Goal: Register for event/course

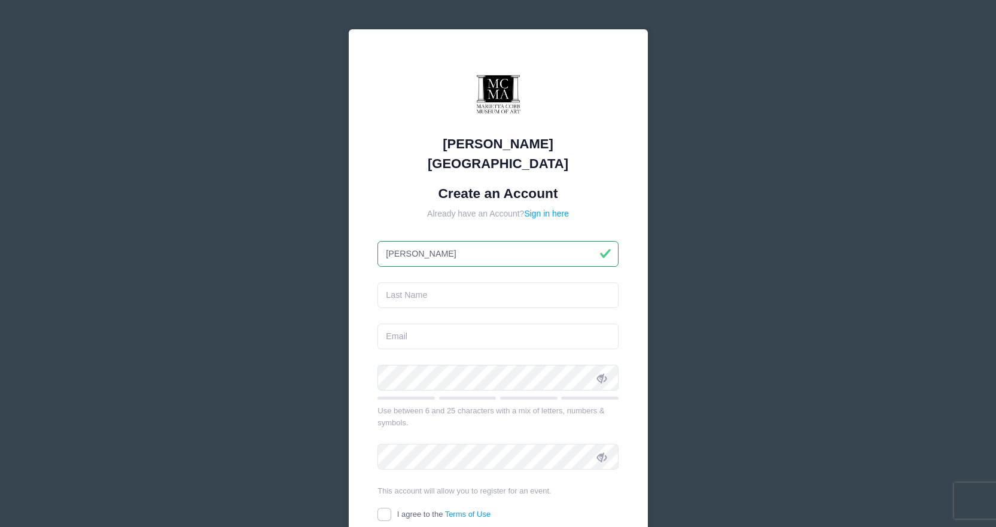
type input "[PERSON_NAME]"
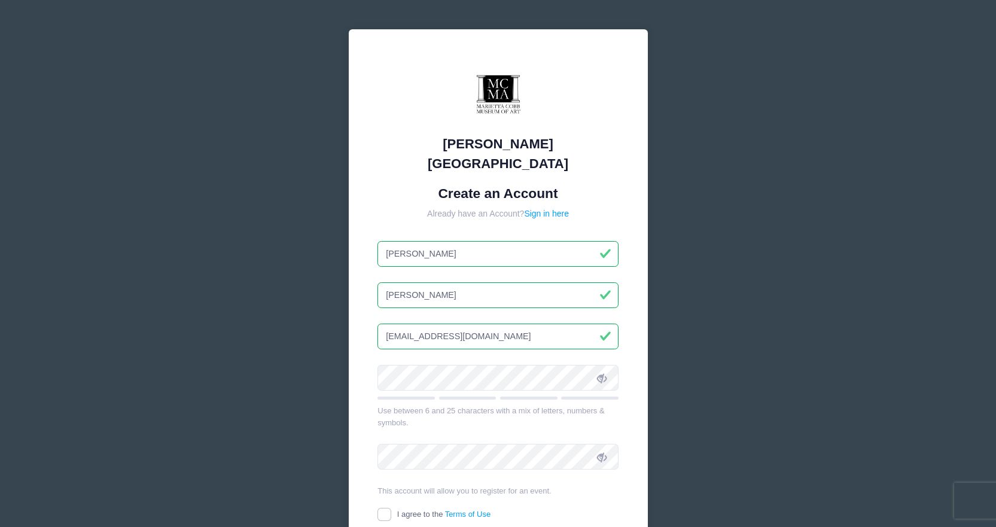
type input "[EMAIL_ADDRESS][DOMAIN_NAME]"
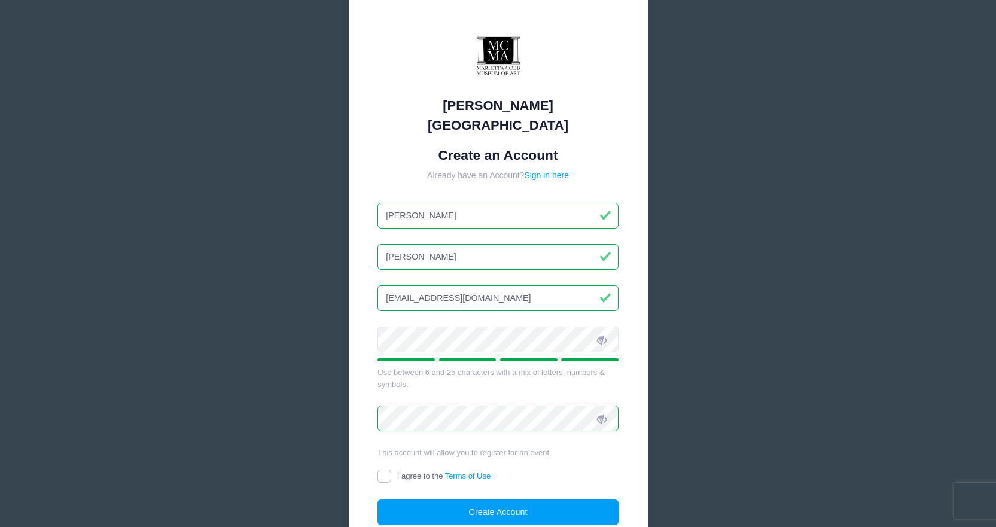
scroll to position [60, 0]
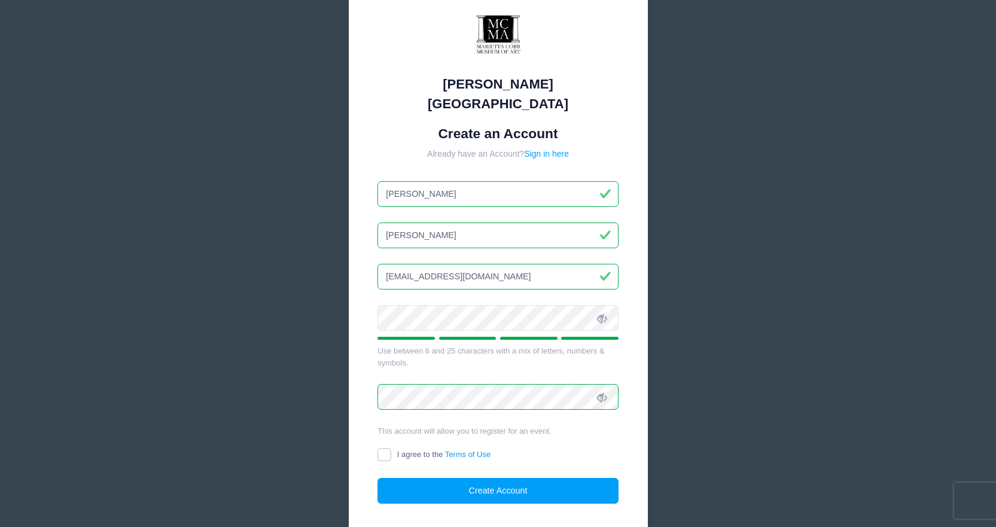
click at [427, 450] on span "I agree to the Terms of Use" at bounding box center [443, 454] width 93 height 9
click at [391, 448] on input "I agree to the Terms of Use" at bounding box center [385, 455] width 14 height 14
checkbox input "true"
click at [466, 478] on button "Create Account" at bounding box center [498, 491] width 241 height 26
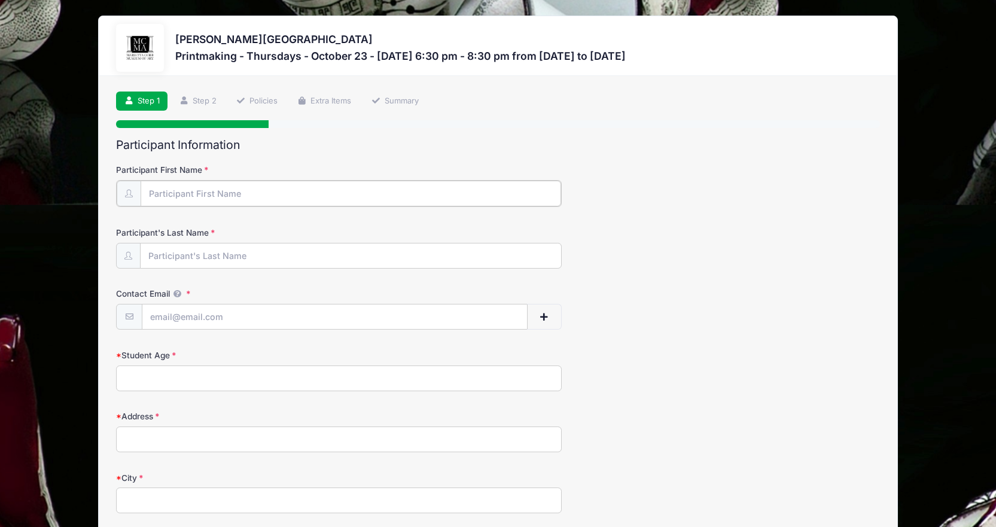
click at [180, 205] on input "Participant First Name" at bounding box center [351, 194] width 421 height 26
type input "[PERSON_NAME]"
type input "[EMAIL_ADDRESS][DOMAIN_NAME]"
click at [131, 375] on input "Student Age" at bounding box center [339, 377] width 446 height 26
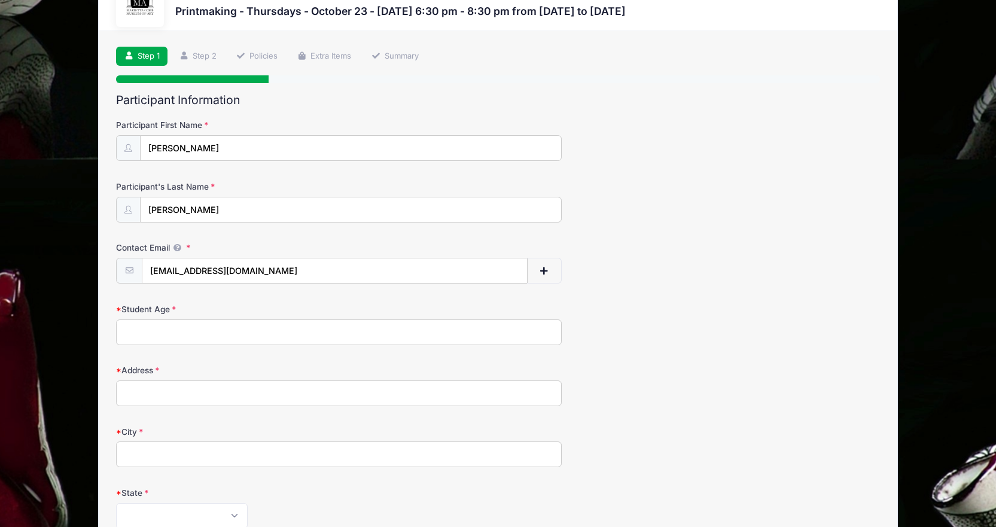
scroll to position [120, 0]
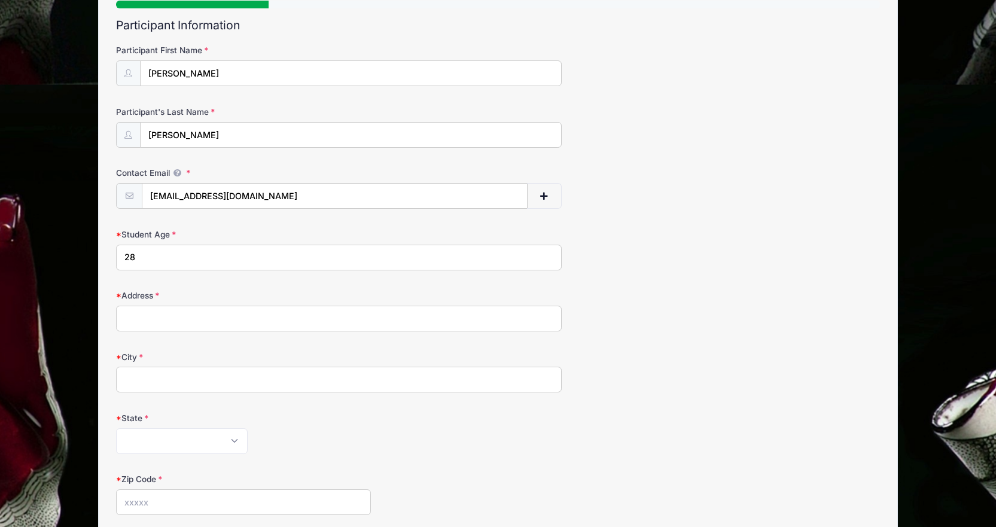
type input "28"
click at [188, 319] on input "Address" at bounding box center [339, 319] width 446 height 26
type input "710 walnut way sw"
type input "Marietta"
select select "GA"
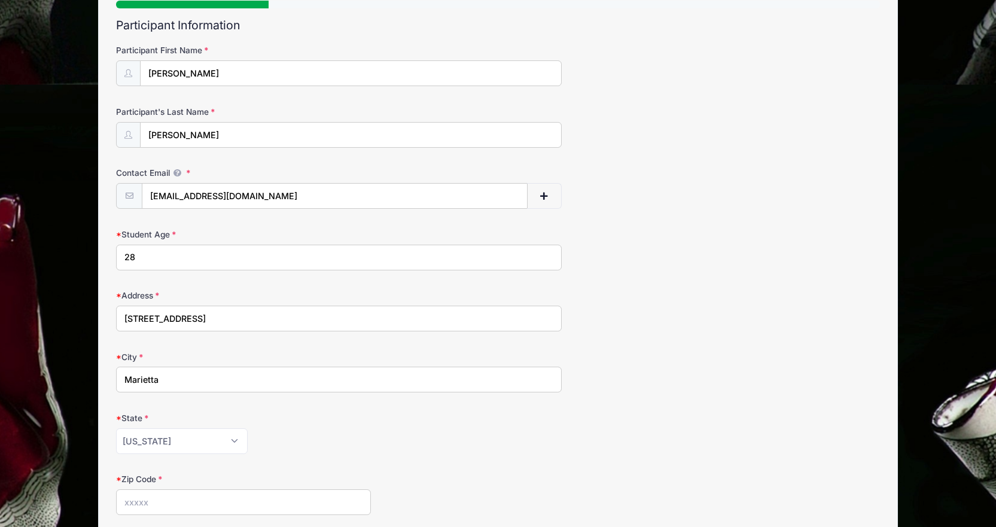
type input "30060"
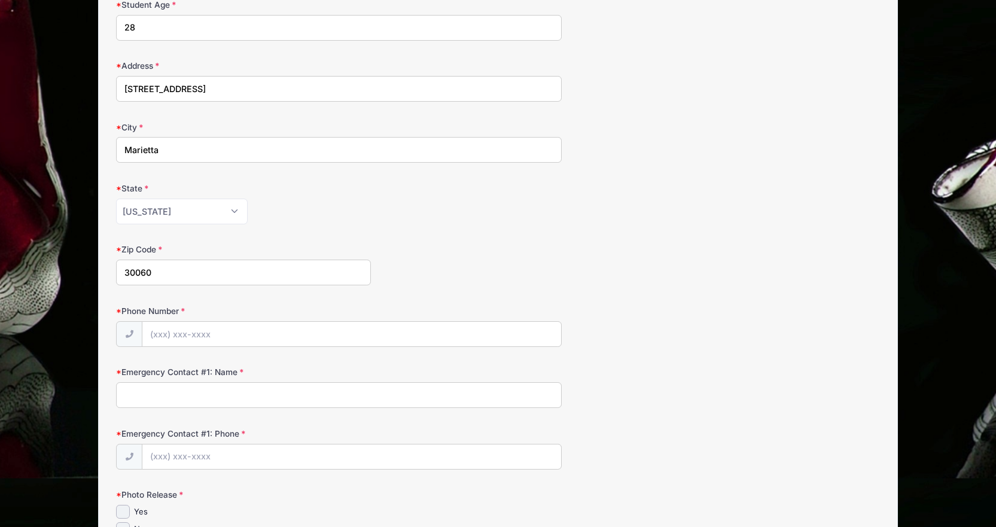
scroll to position [359, 0]
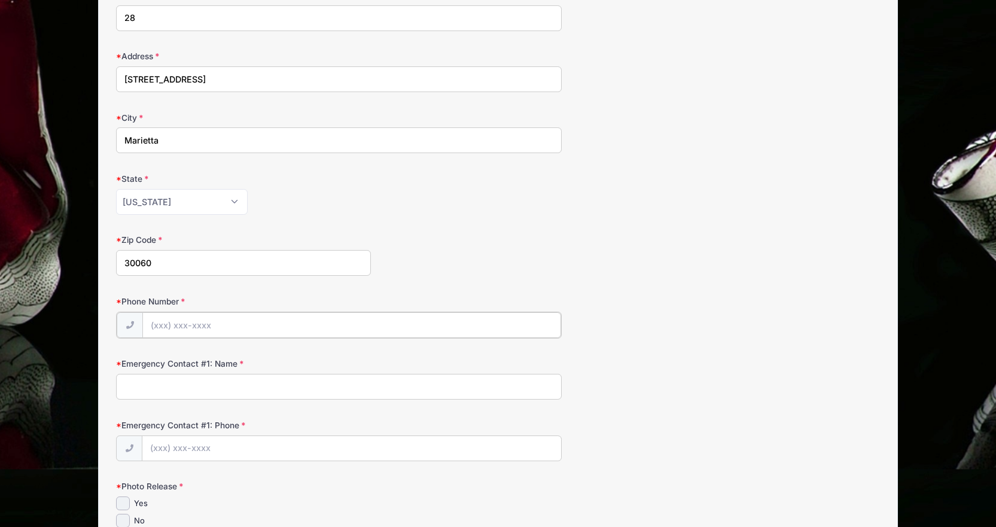
click at [243, 320] on input "Phone Number" at bounding box center [351, 325] width 419 height 26
type input "(770) 361-6856"
click at [257, 397] on input "Emergency Contact #1: Name" at bounding box center [339, 386] width 446 height 26
type input "Tristan McIntosh"
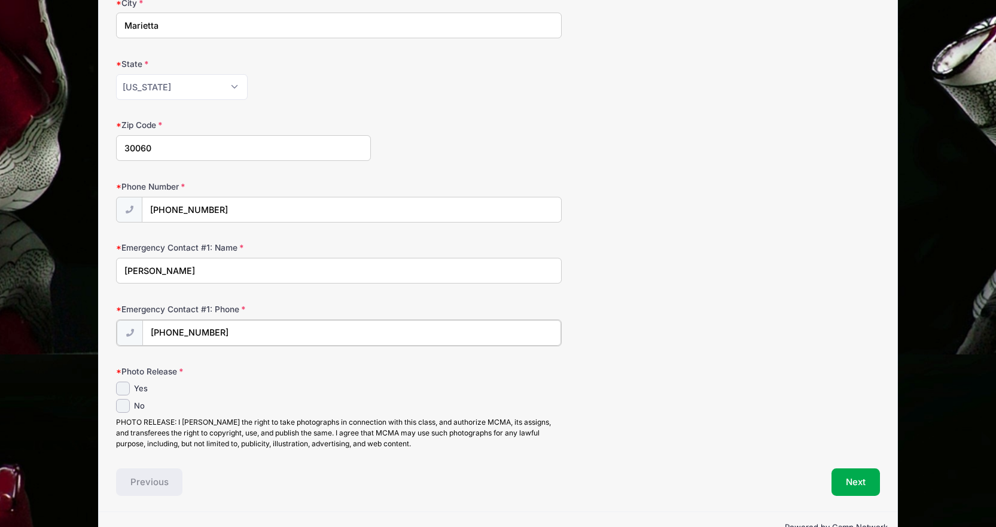
scroll to position [479, 0]
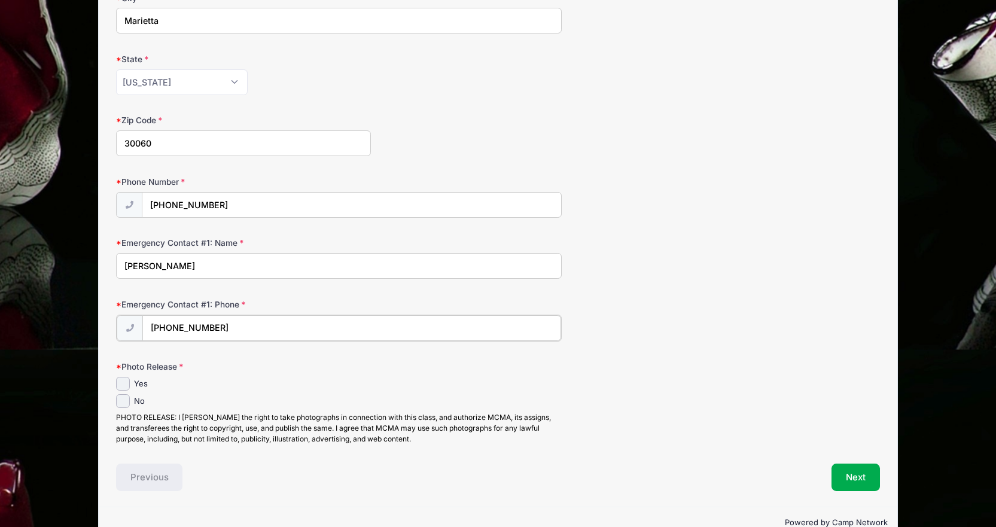
type input "(404) 513-8365"
click at [126, 385] on input "Yes" at bounding box center [123, 383] width 14 height 14
checkbox input "true"
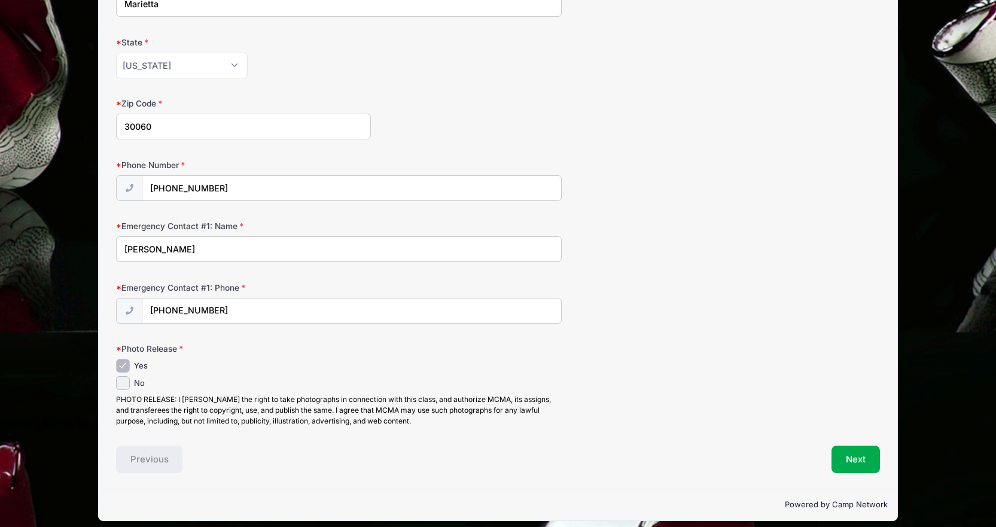
scroll to position [505, 0]
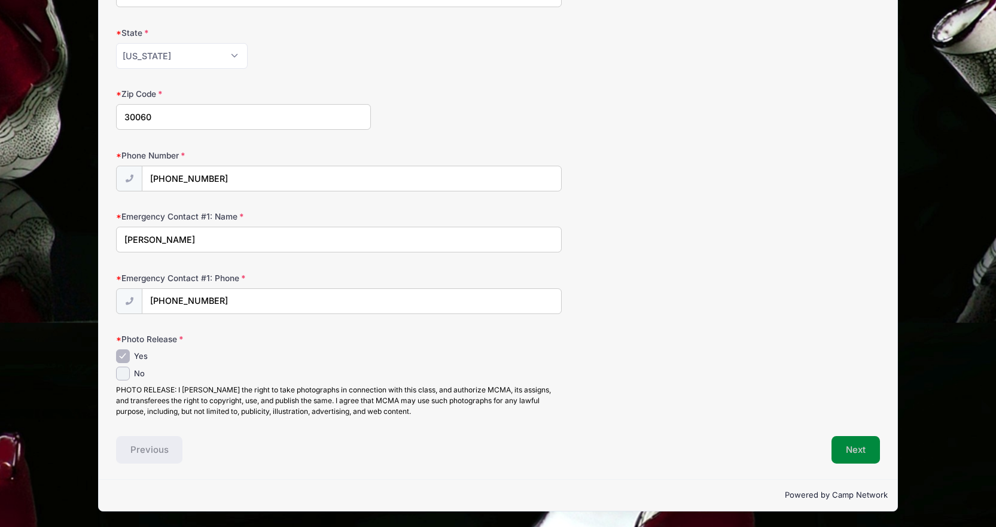
click at [851, 450] on button "Next" at bounding box center [856, 450] width 48 height 28
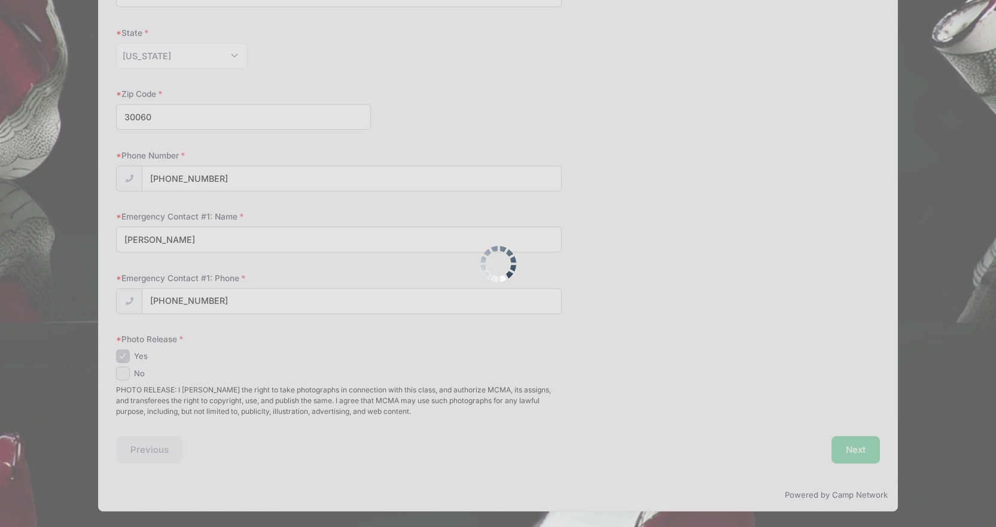
scroll to position [0, 0]
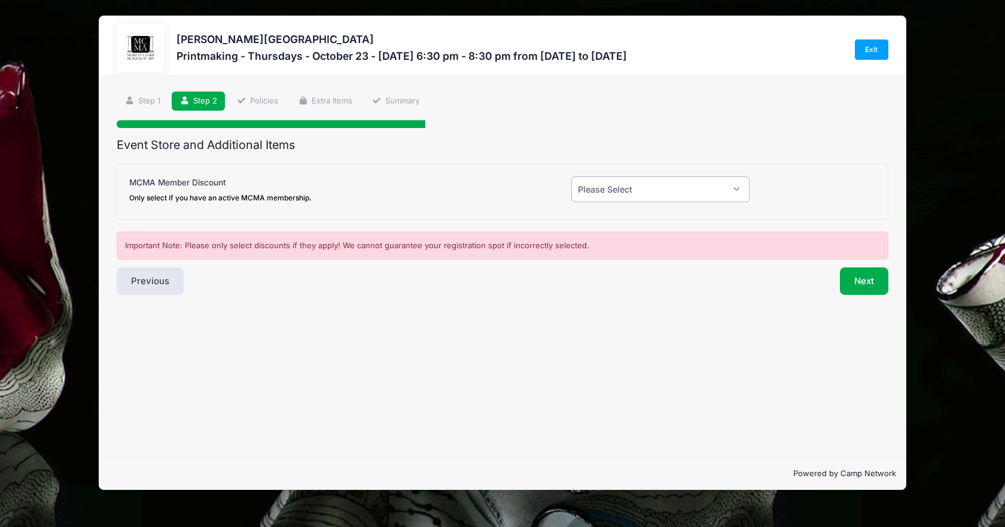
click at [726, 197] on select "Please Select Yes (-$20.00) No" at bounding box center [660, 190] width 178 height 26
select select "0"
click at [571, 177] on select "Please Select Yes (-$20.00) No" at bounding box center [660, 190] width 178 height 26
click at [857, 279] on button "Next" at bounding box center [864, 281] width 48 height 28
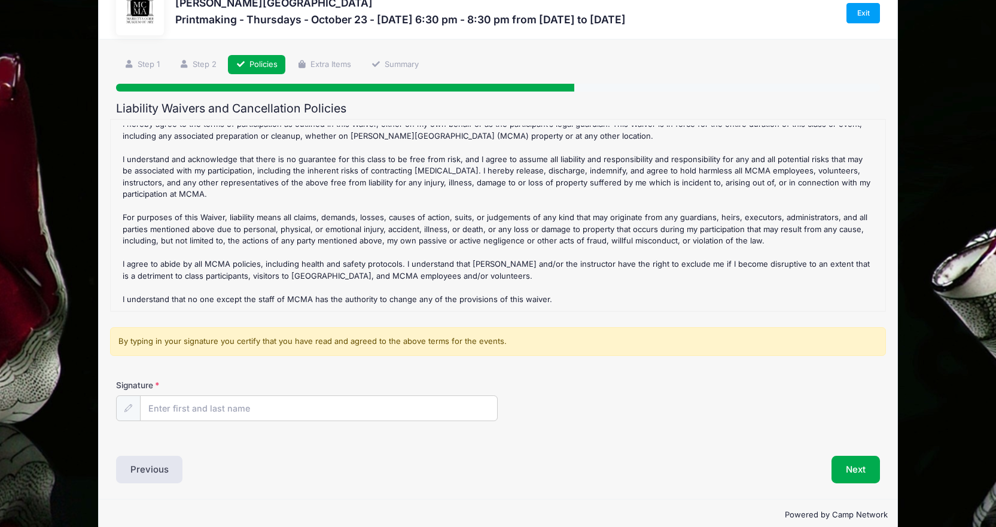
scroll to position [56, 0]
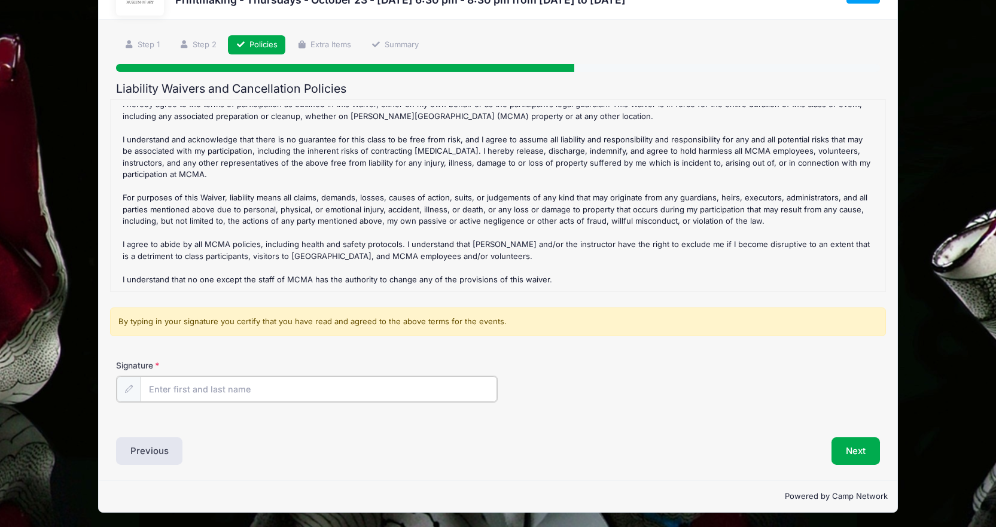
click at [337, 385] on input "Signature" at bounding box center [319, 389] width 357 height 26
type input "a"
type input "Maddie Bobo"
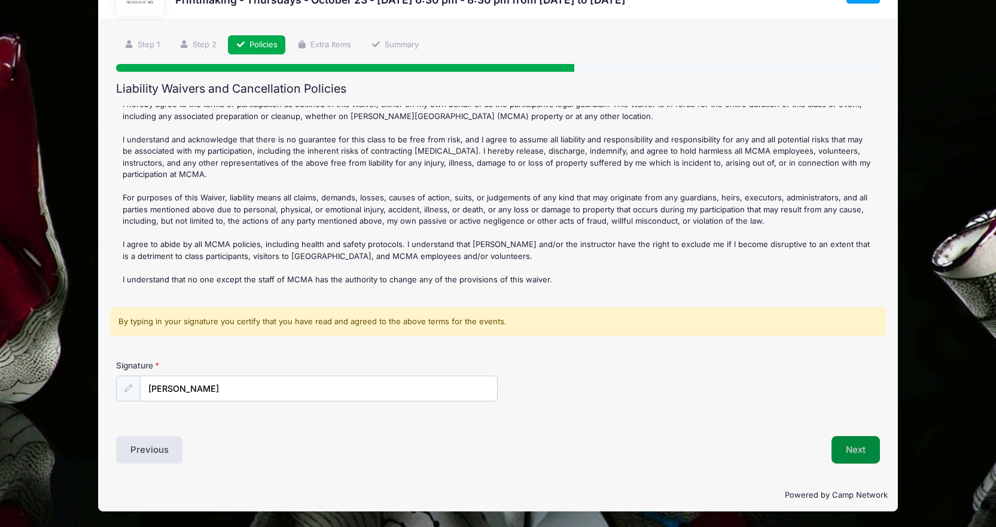
click at [850, 455] on button "Next" at bounding box center [856, 450] width 48 height 28
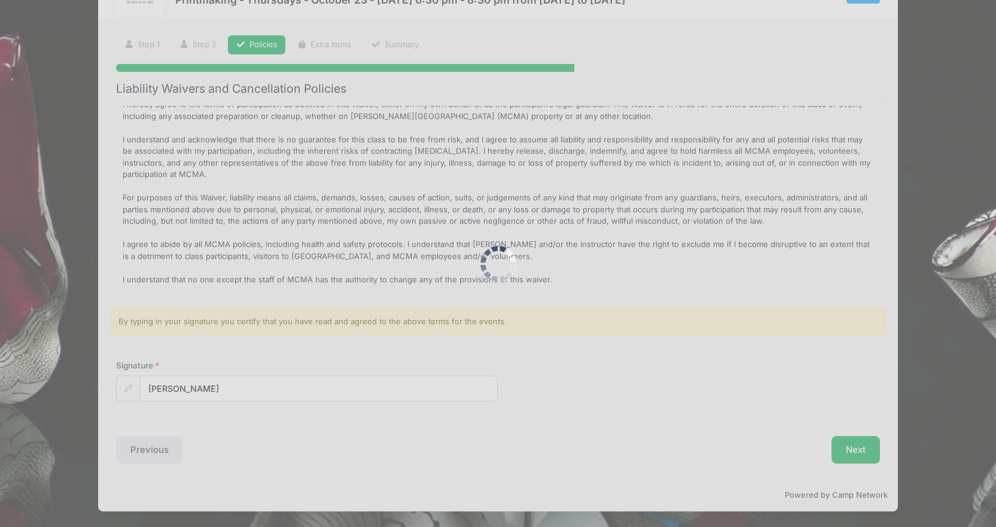
scroll to position [0, 0]
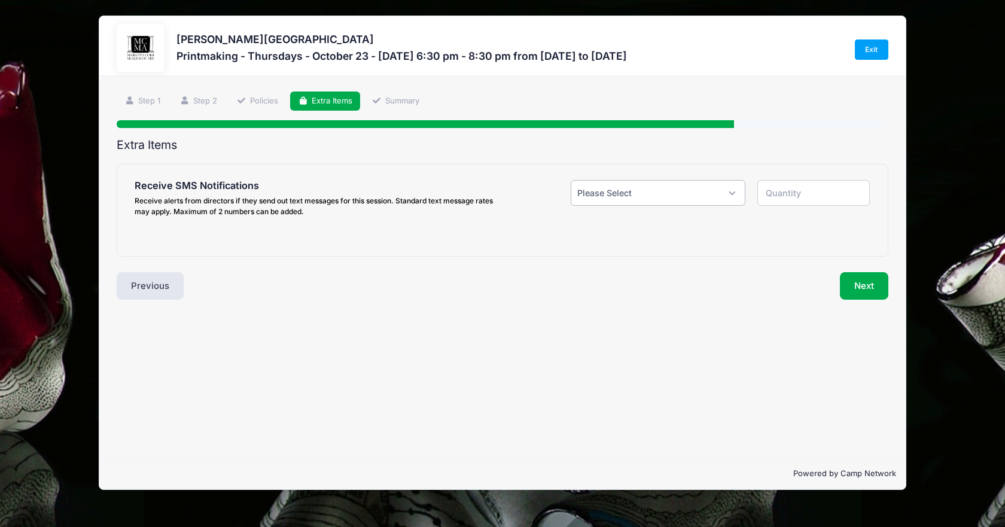
click at [596, 193] on select "Please Select Yes ($0.00) No" at bounding box center [658, 193] width 175 height 26
select select "1"
click at [571, 180] on select "Please Select Yes ($0.00) No" at bounding box center [658, 193] width 175 height 26
type input "1"
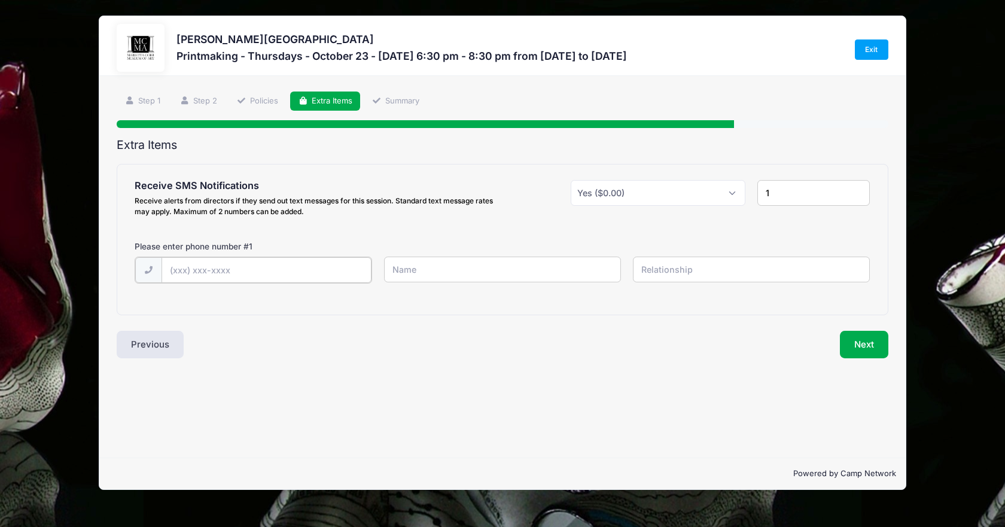
click at [182, 270] on input "text" at bounding box center [267, 270] width 210 height 26
type input "(770) 361-6856"
click at [467, 271] on input "text" at bounding box center [503, 270] width 238 height 26
click at [812, 270] on input "text" at bounding box center [752, 270] width 238 height 26
click at [869, 342] on button "Next" at bounding box center [864, 344] width 48 height 28
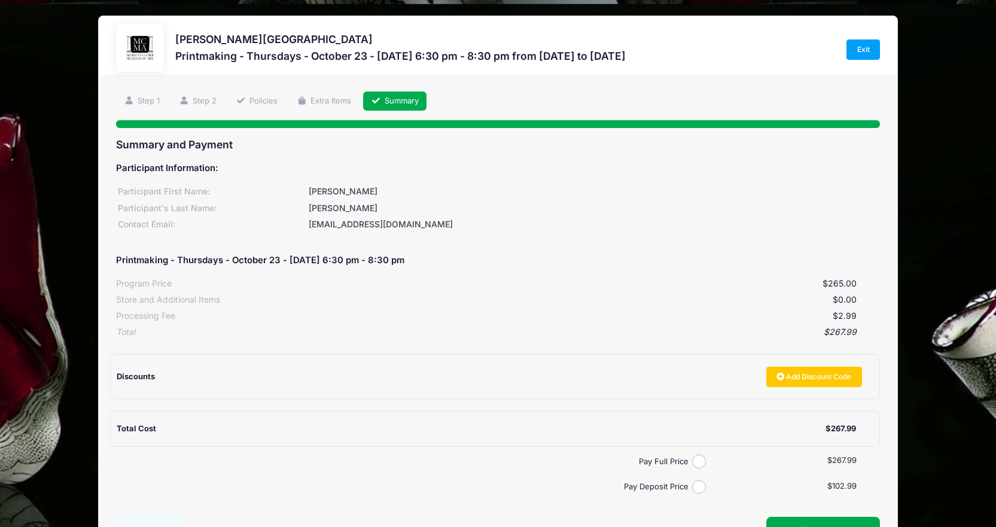
scroll to position [60, 0]
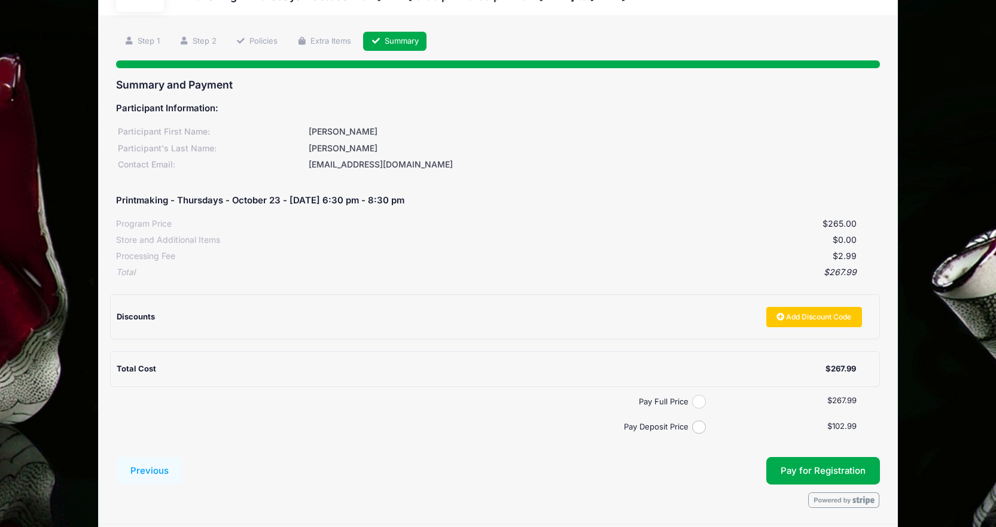
click at [699, 399] on input "Pay Full Price" at bounding box center [699, 402] width 14 height 14
radio input "true"
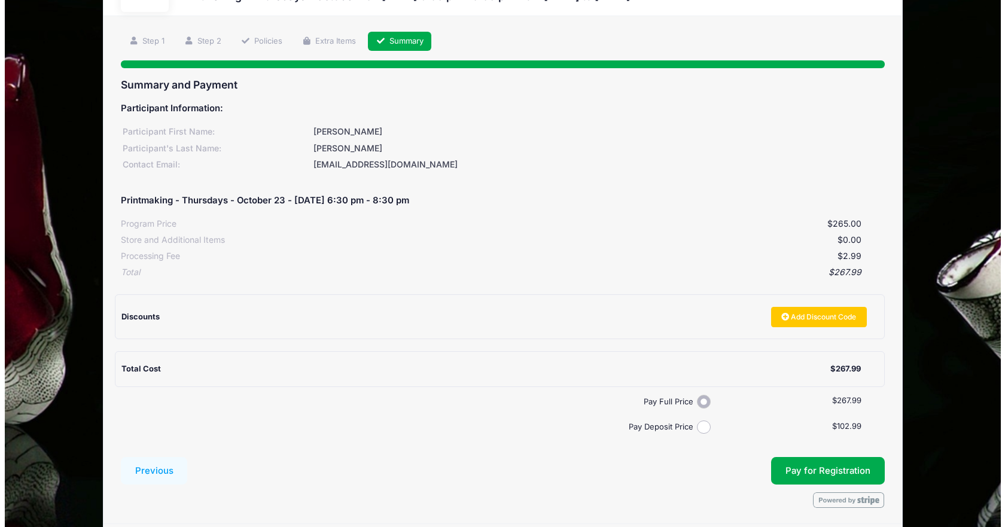
scroll to position [104, 0]
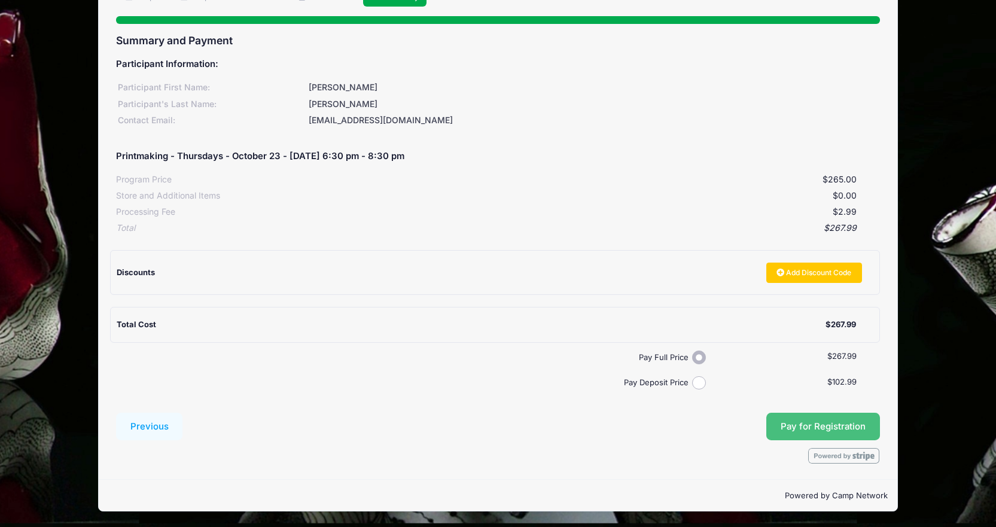
click at [819, 433] on button "Pay for Registration" at bounding box center [823, 427] width 114 height 28
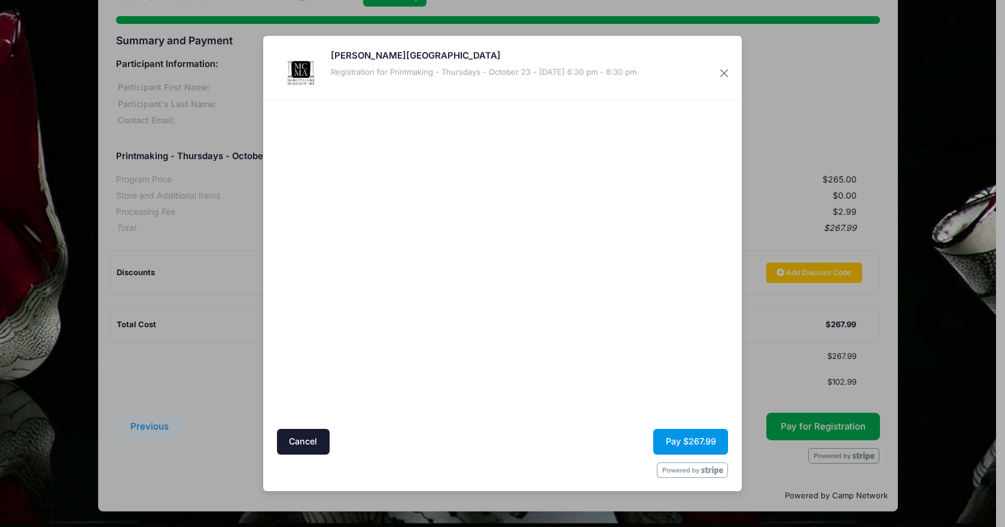
click at [709, 436] on button "Pay $267.99" at bounding box center [690, 442] width 75 height 26
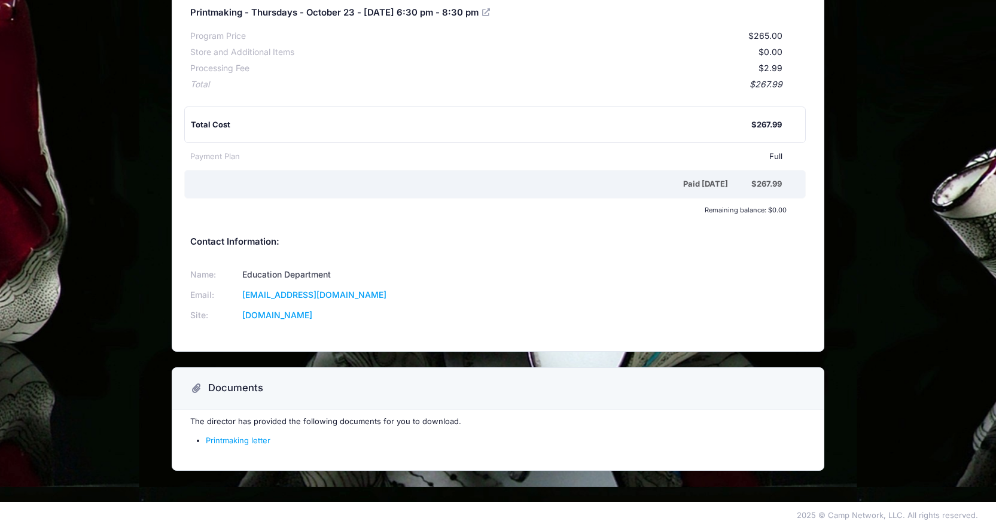
scroll to position [153, 0]
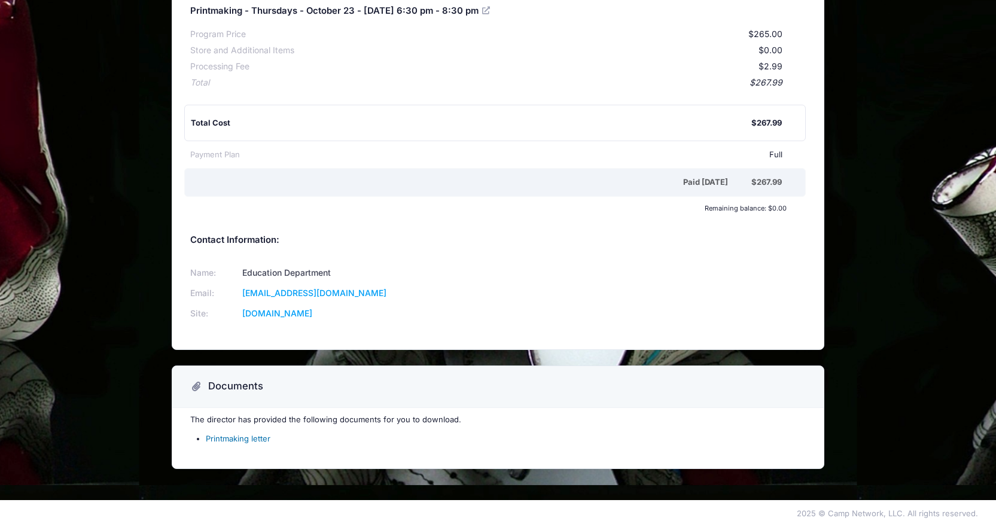
click at [255, 439] on link "Printmaking letter" at bounding box center [238, 439] width 65 height 10
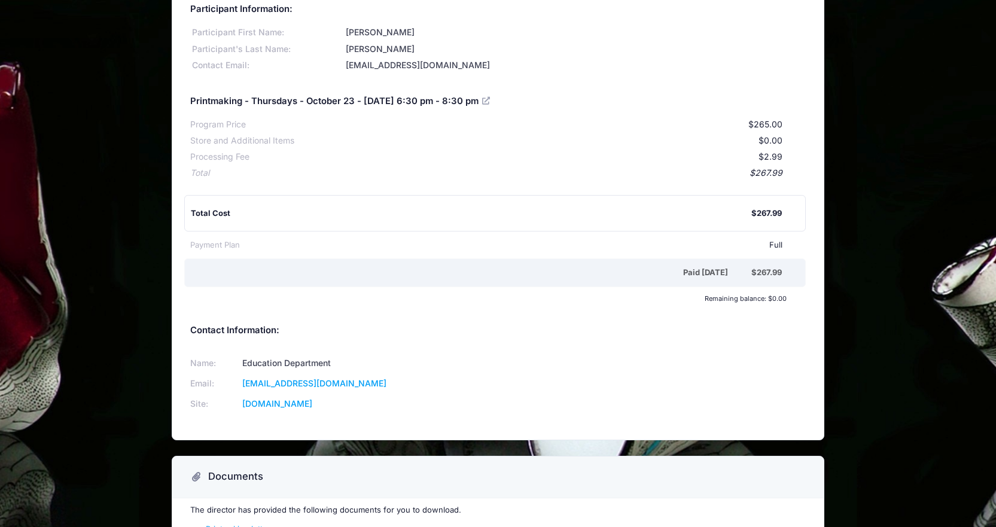
scroll to position [0, 0]
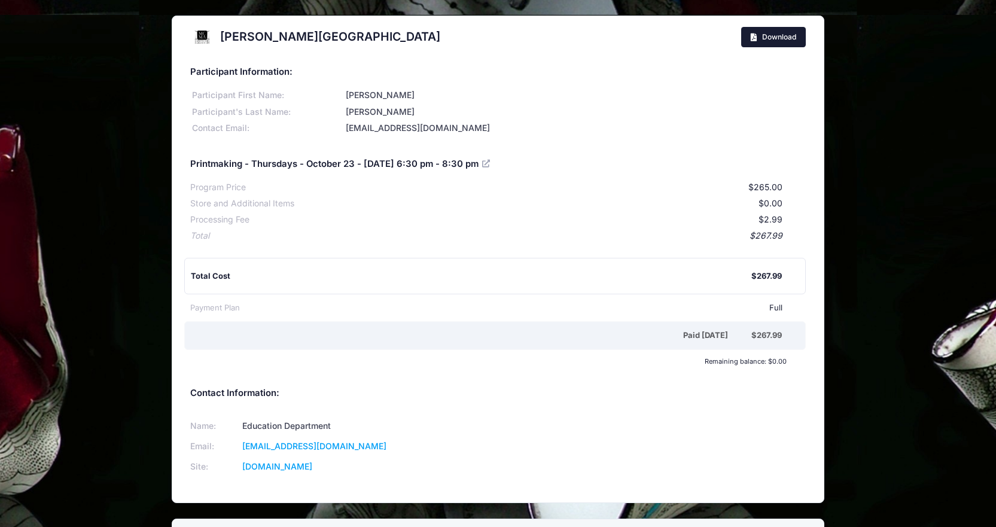
click at [772, 40] on span "Download" at bounding box center [779, 36] width 34 height 9
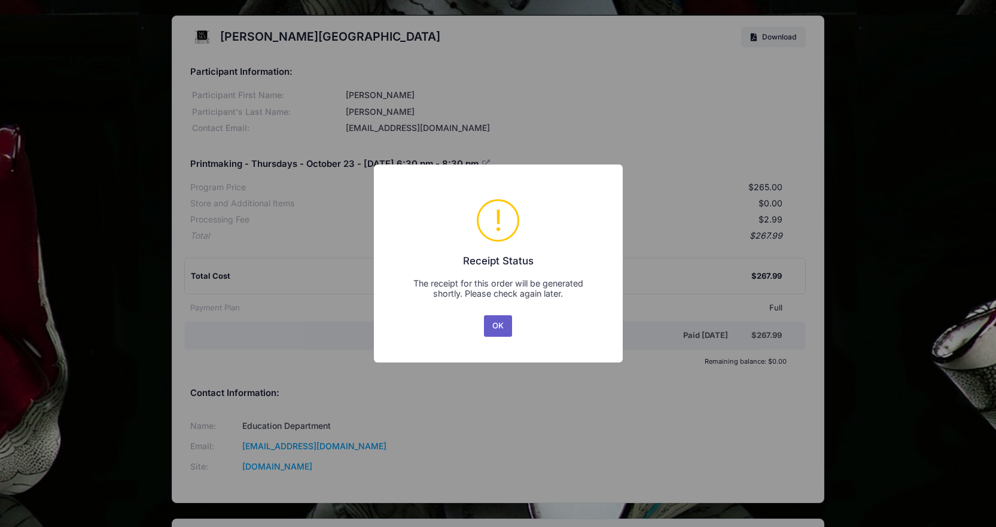
click at [509, 322] on button "OK" at bounding box center [498, 326] width 29 height 22
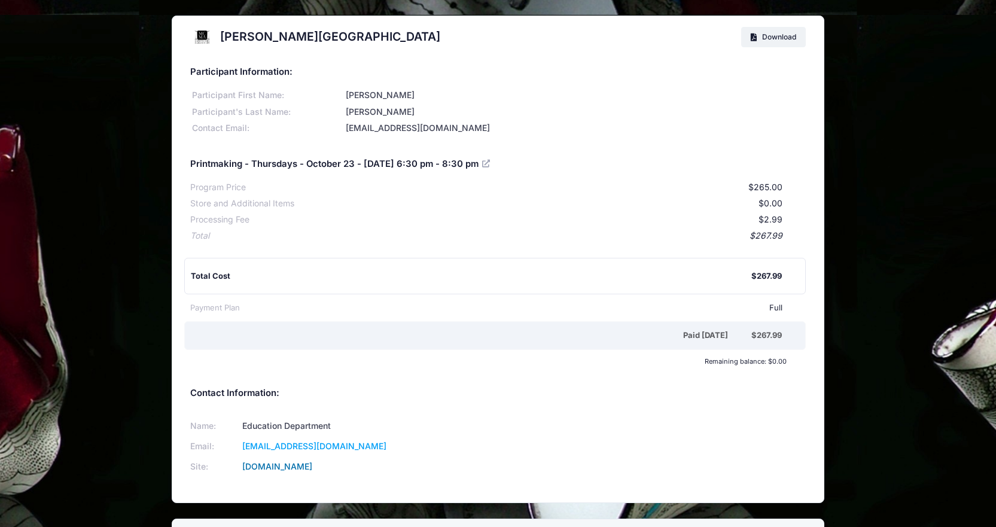
click at [312, 471] on link "mariettacobbartmuseum.org" at bounding box center [277, 466] width 70 height 10
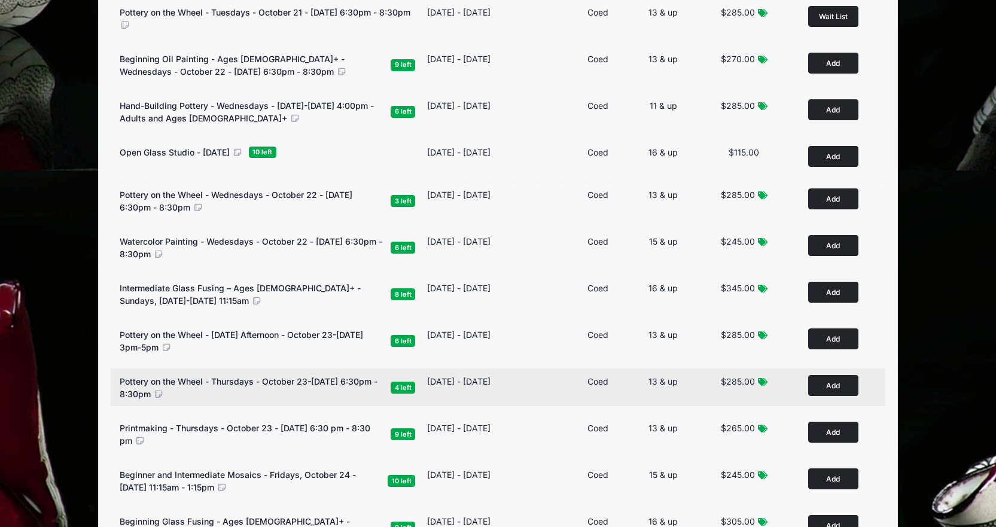
scroll to position [359, 0]
